Goal: Obtain resource: Download file/media

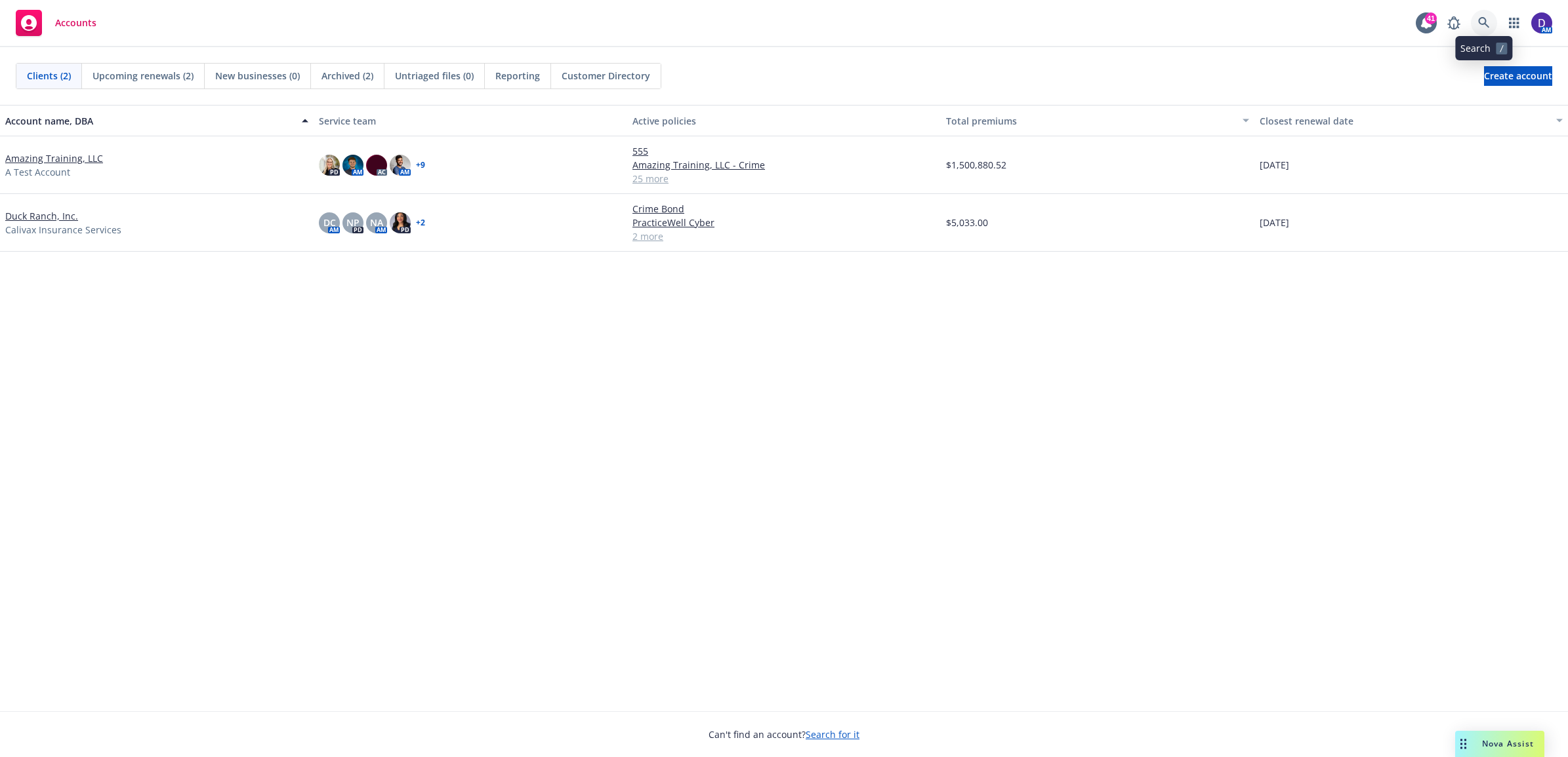
click at [1479, 19] on icon at bounding box center [1482, 21] width 11 height 11
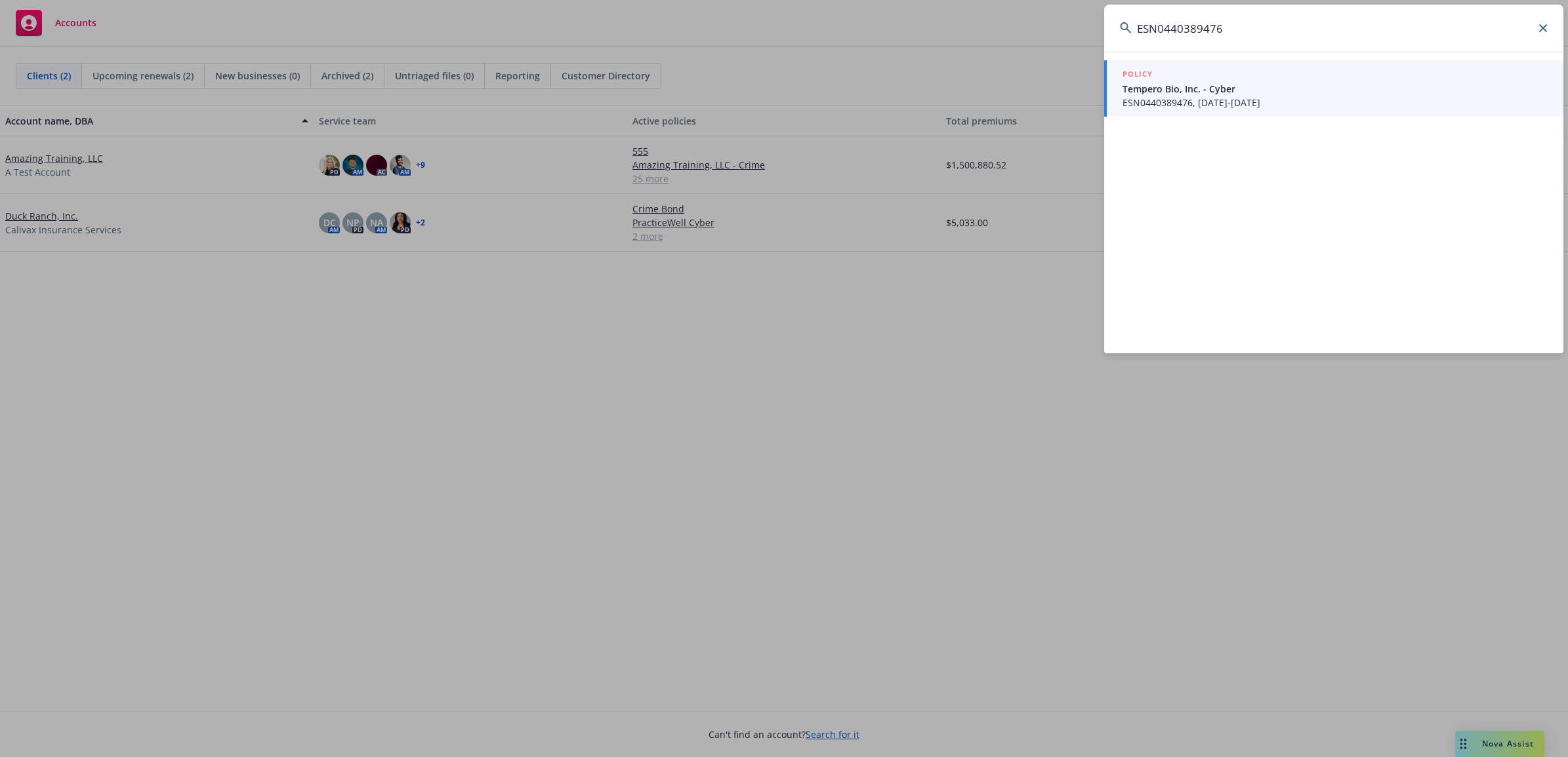
type input "ESN0440389476"
click at [1242, 84] on span "Tempero Bio, Inc. - Cyber" at bounding box center [1335, 89] width 425 height 14
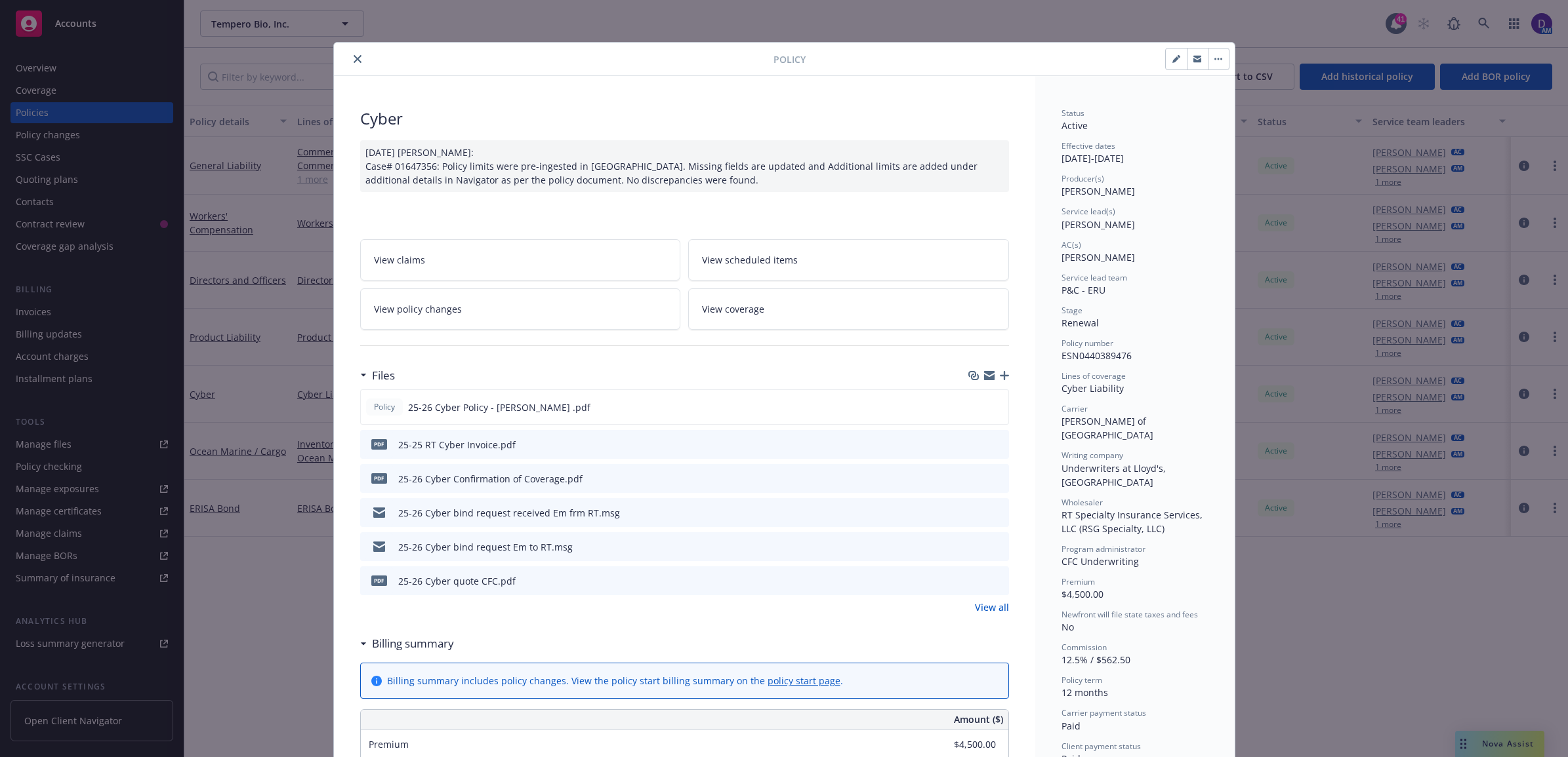
click at [350, 57] on button "close" at bounding box center [358, 58] width 16 height 16
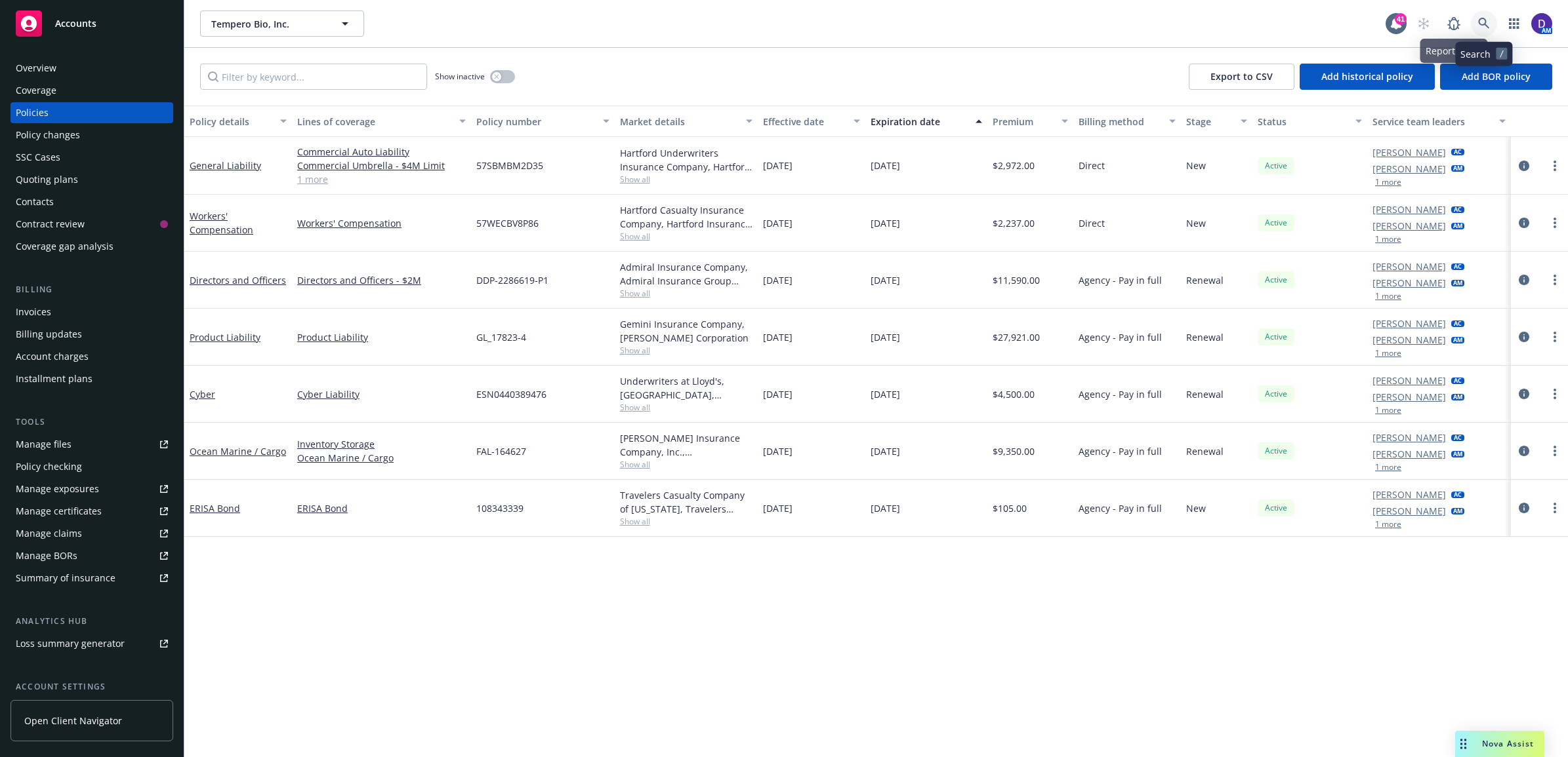
click at [1481, 27] on icon at bounding box center [1483, 23] width 12 height 12
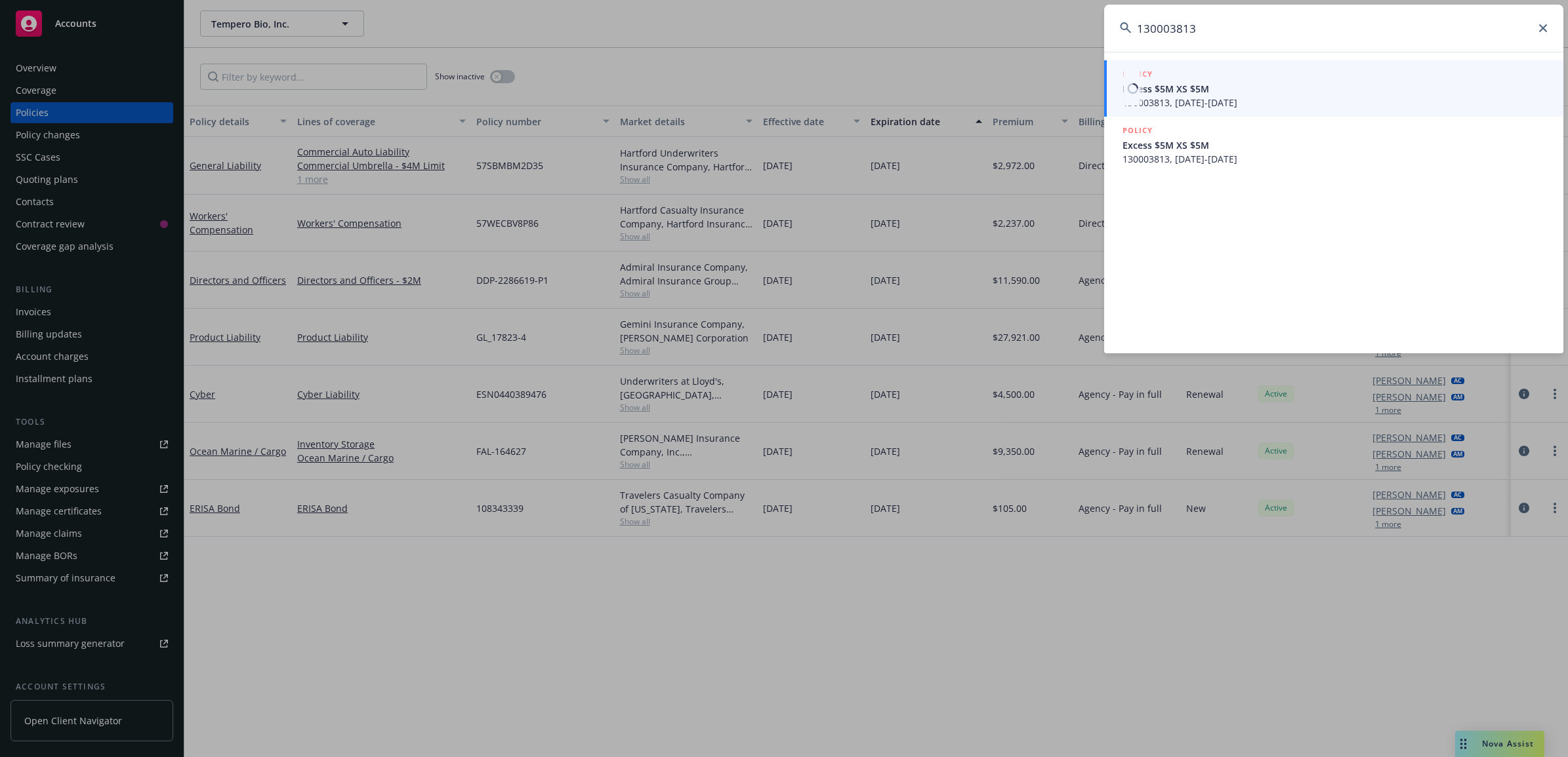
type input "130003813"
click at [1206, 92] on span "Excess $5M XS $5M" at bounding box center [1335, 89] width 425 height 14
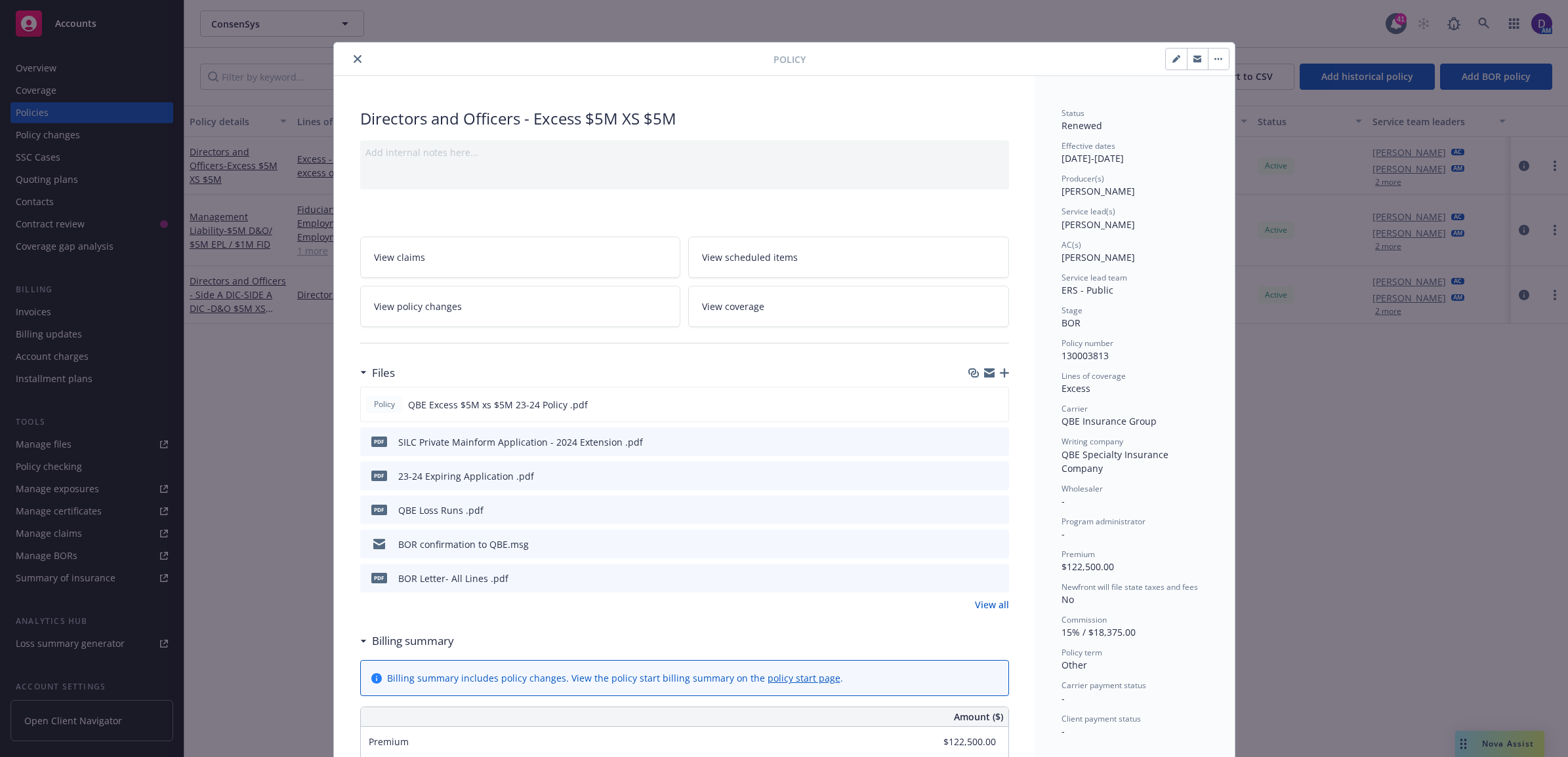
click at [352, 63] on button "close" at bounding box center [358, 58] width 16 height 16
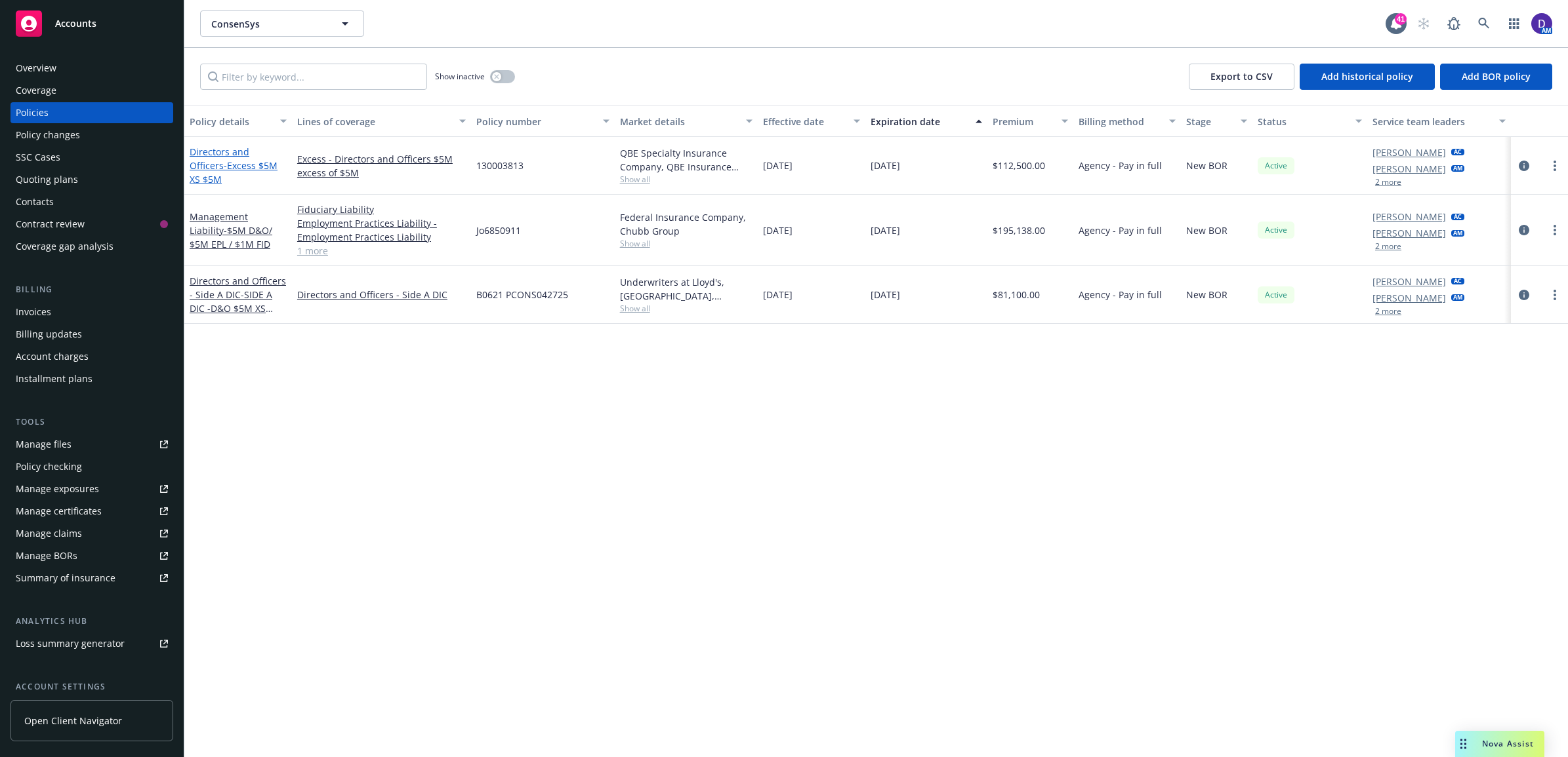
click at [221, 175] on span "- Excess $5M XS $5M" at bounding box center [234, 172] width 88 height 26
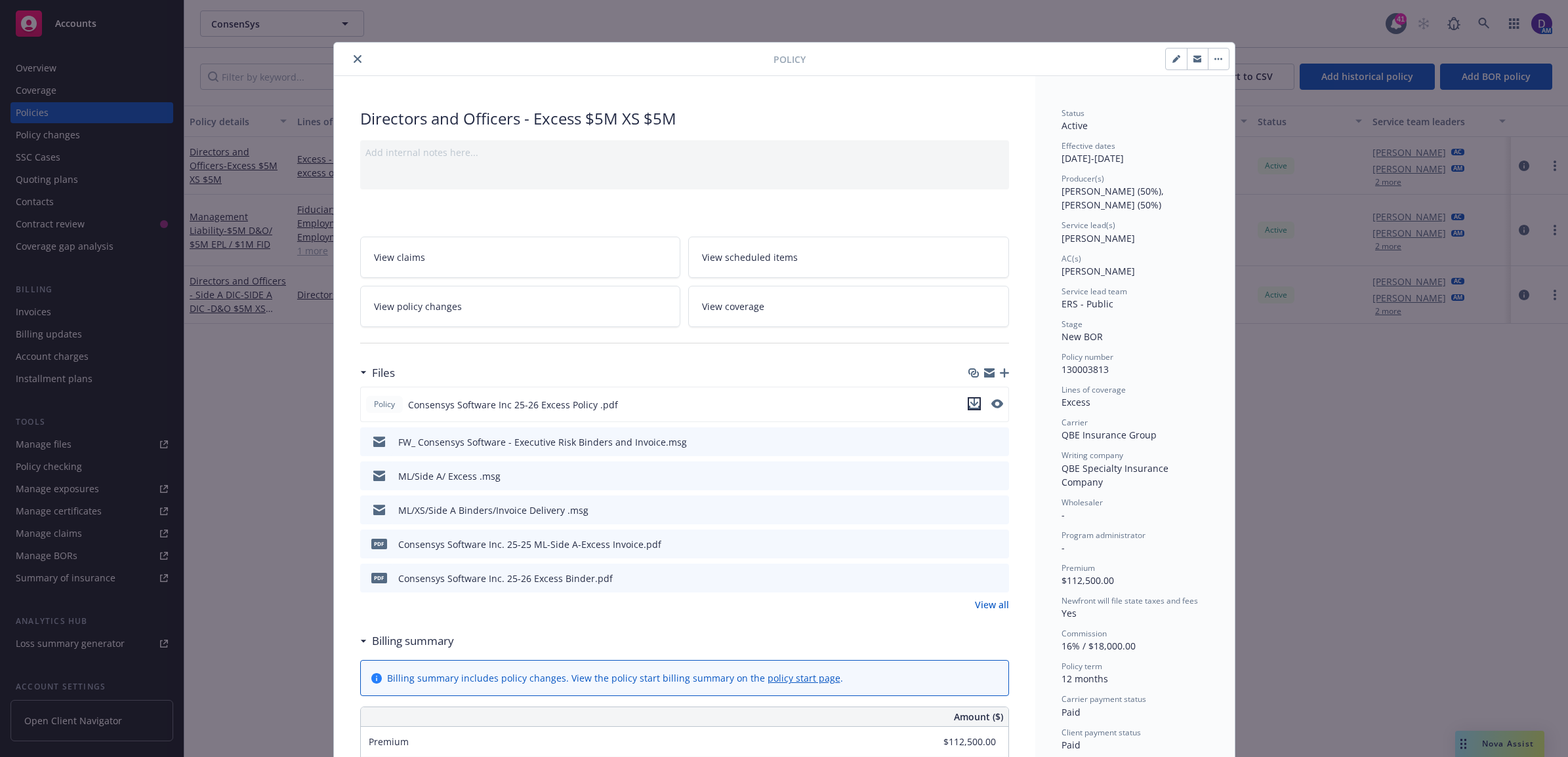
click at [970, 404] on icon "download file" at bounding box center [974, 402] width 9 height 8
click at [354, 62] on icon "close" at bounding box center [358, 59] width 8 height 8
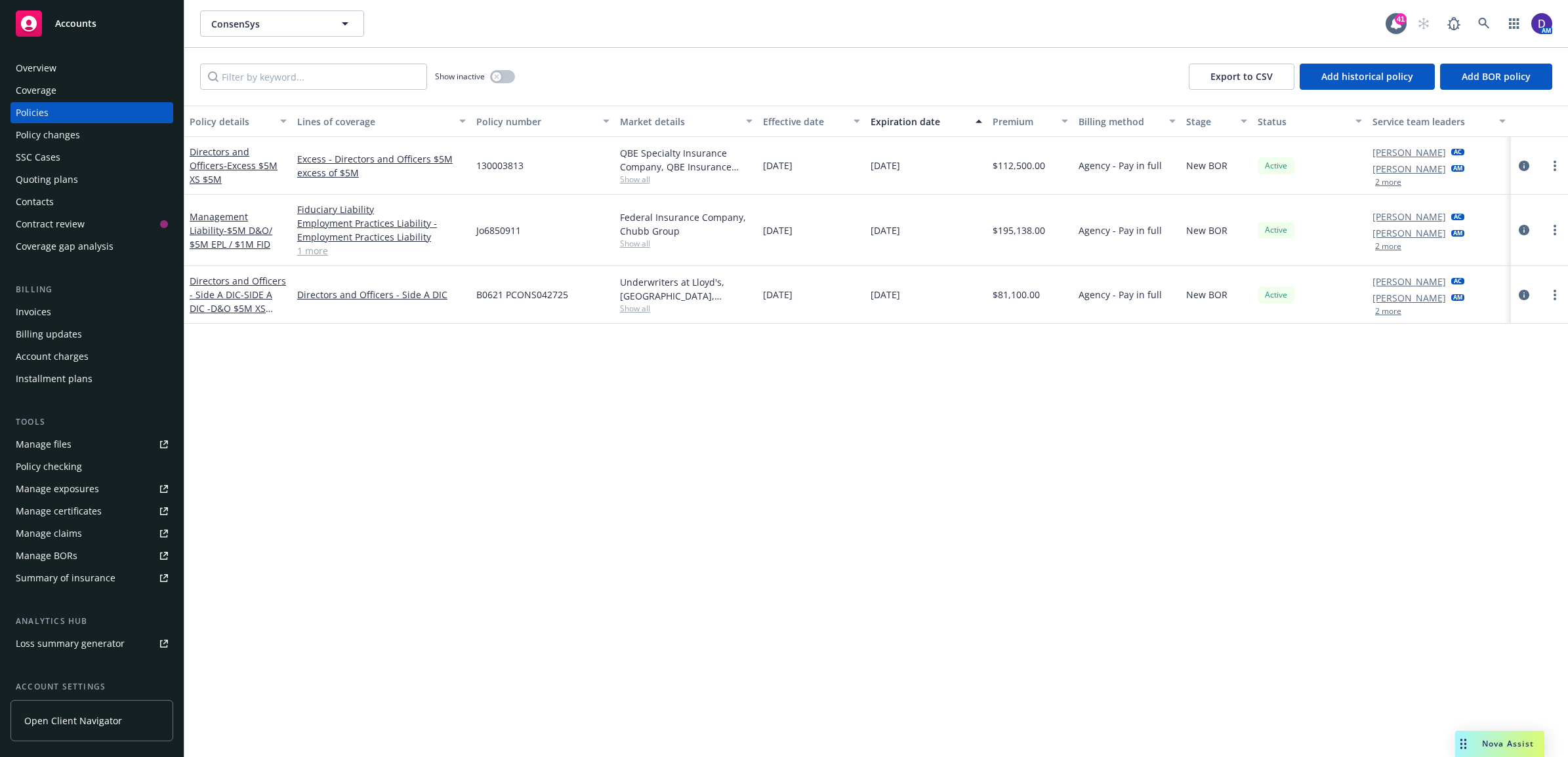
click at [105, 77] on div "Overview" at bounding box center [92, 68] width 152 height 21
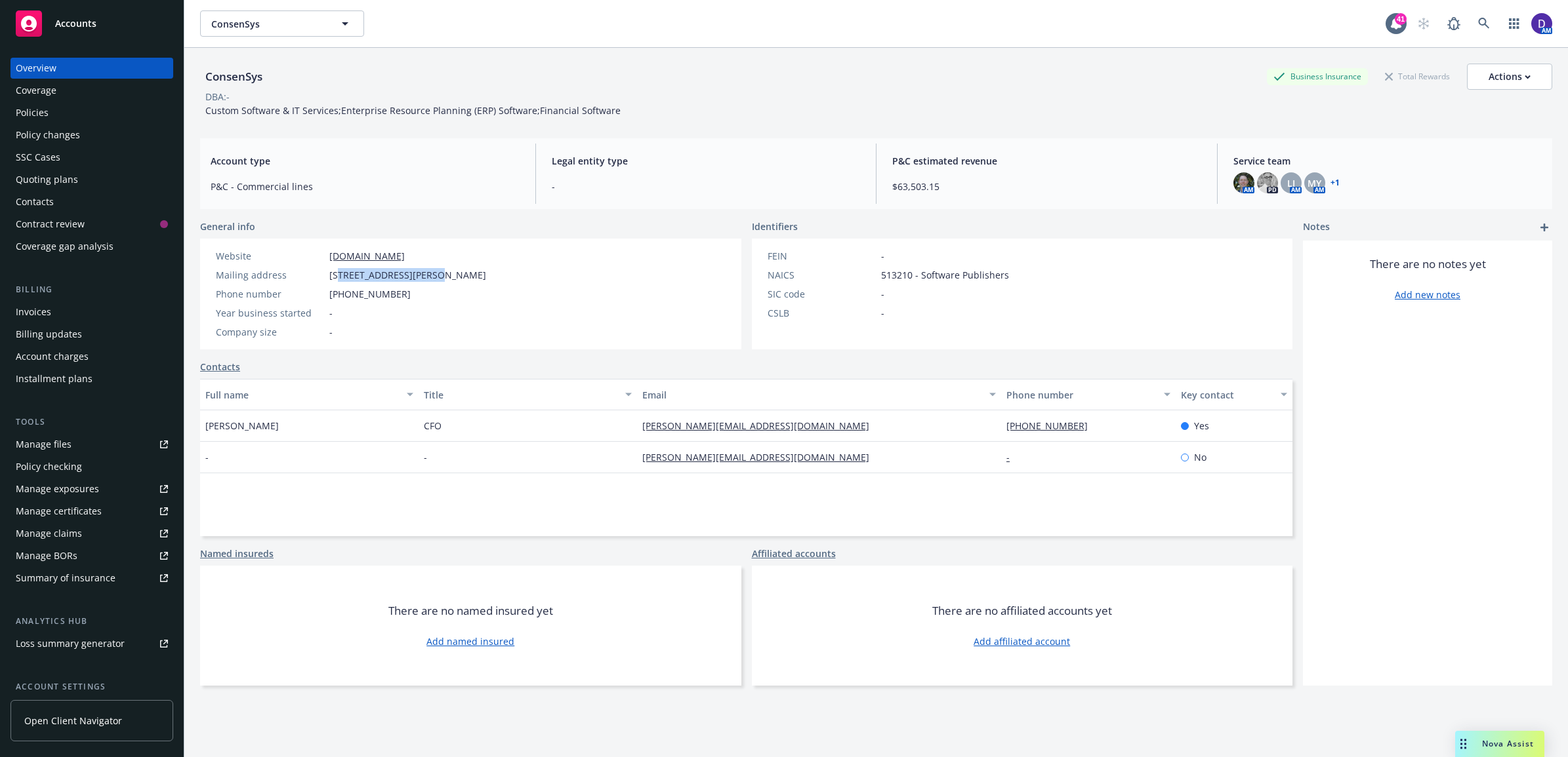
drag, startPoint x: 435, startPoint y: 271, endPoint x: 338, endPoint y: 273, distance: 97.0
click at [338, 273] on span "[STREET_ADDRESS][PERSON_NAME]" at bounding box center [407, 275] width 157 height 14
